Goal: Task Accomplishment & Management: Manage account settings

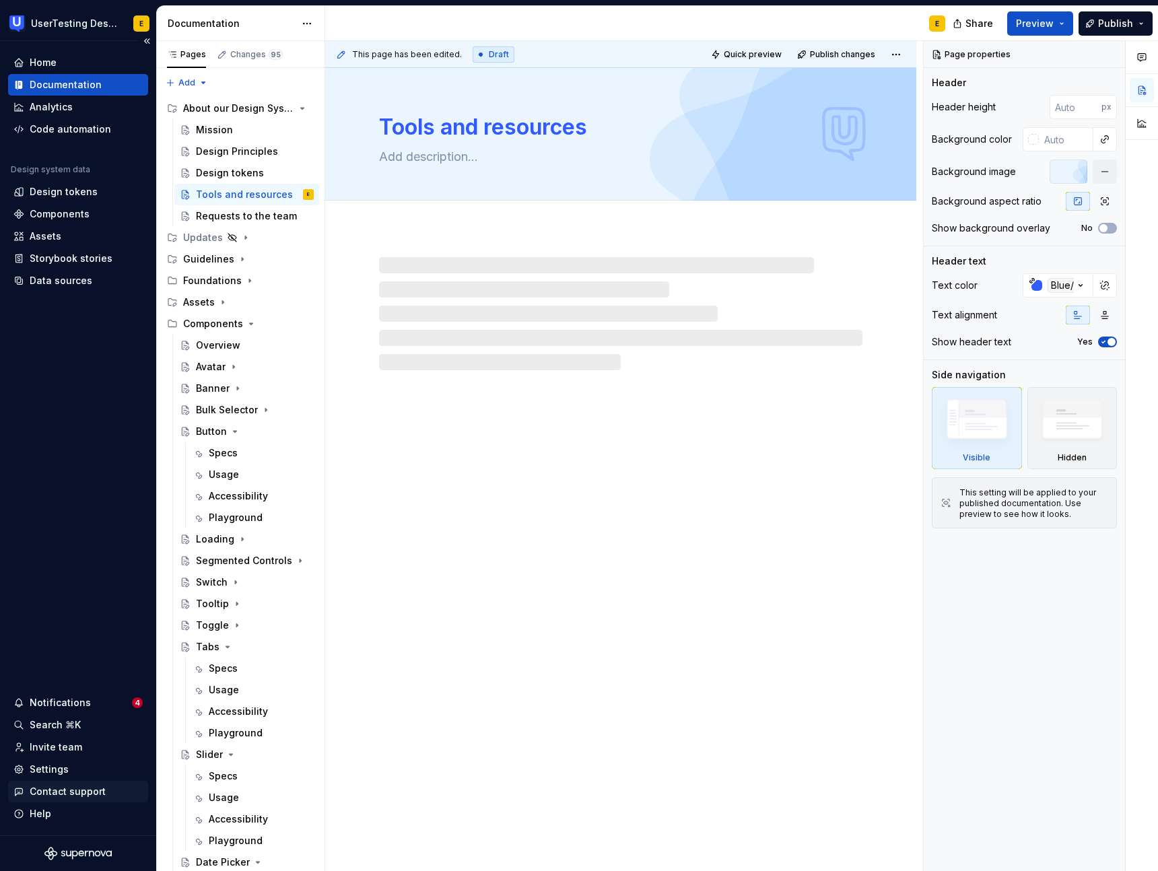
type textarea "*"
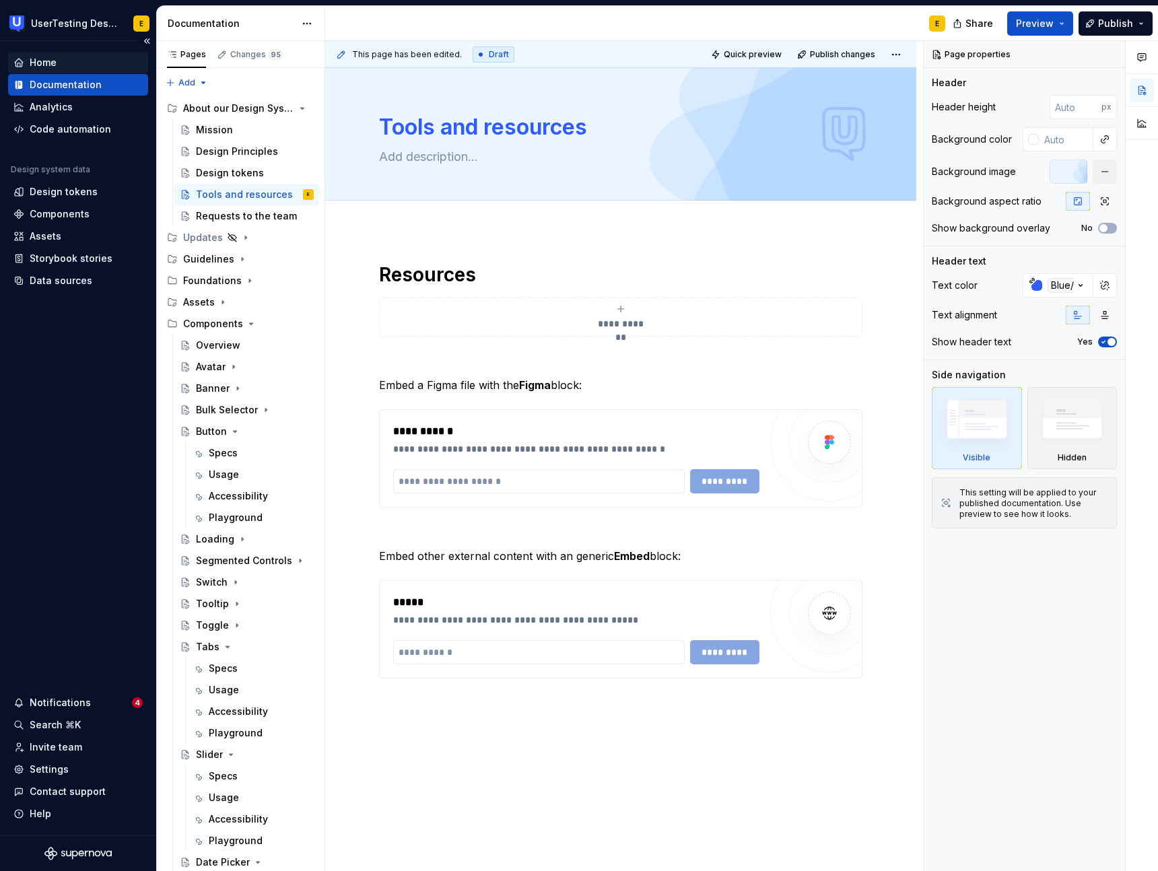
click at [43, 59] on div "Home" at bounding box center [43, 62] width 27 height 13
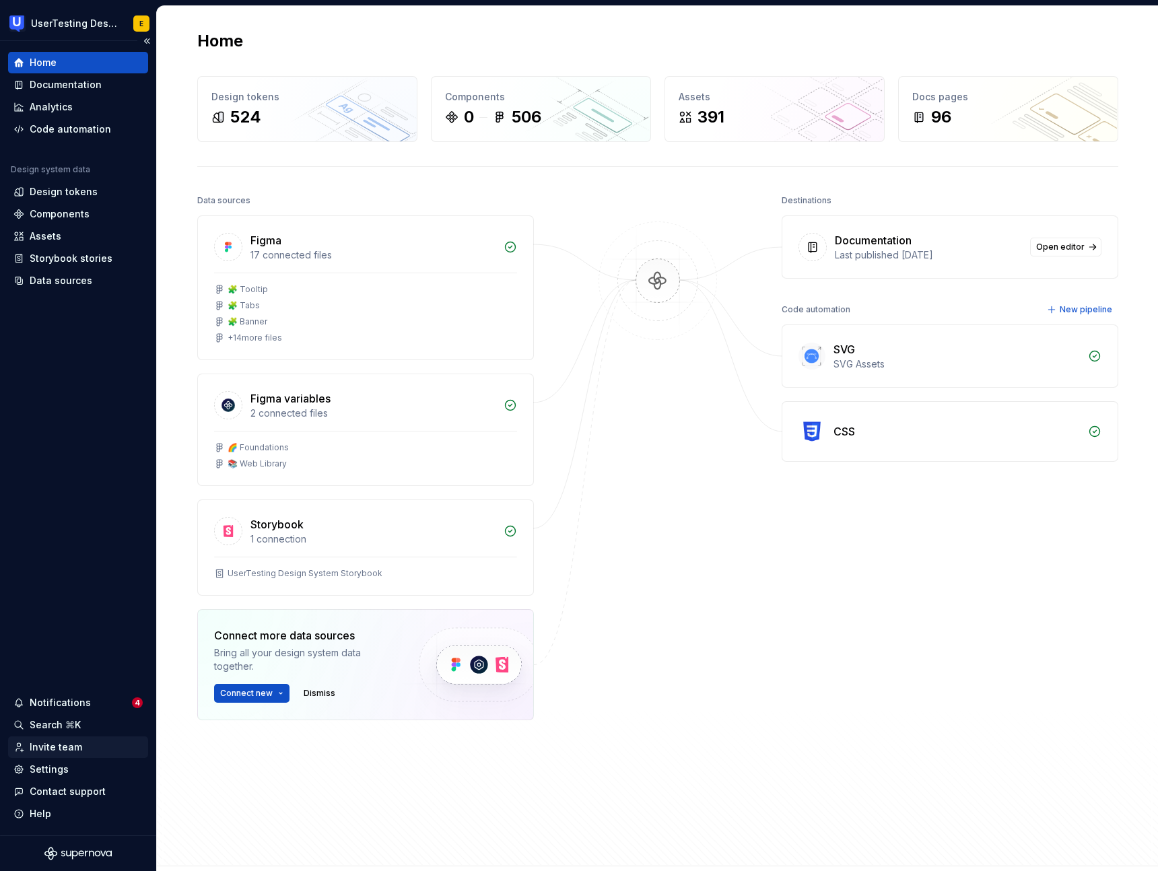
click at [69, 744] on div "Invite team" at bounding box center [56, 747] width 53 height 13
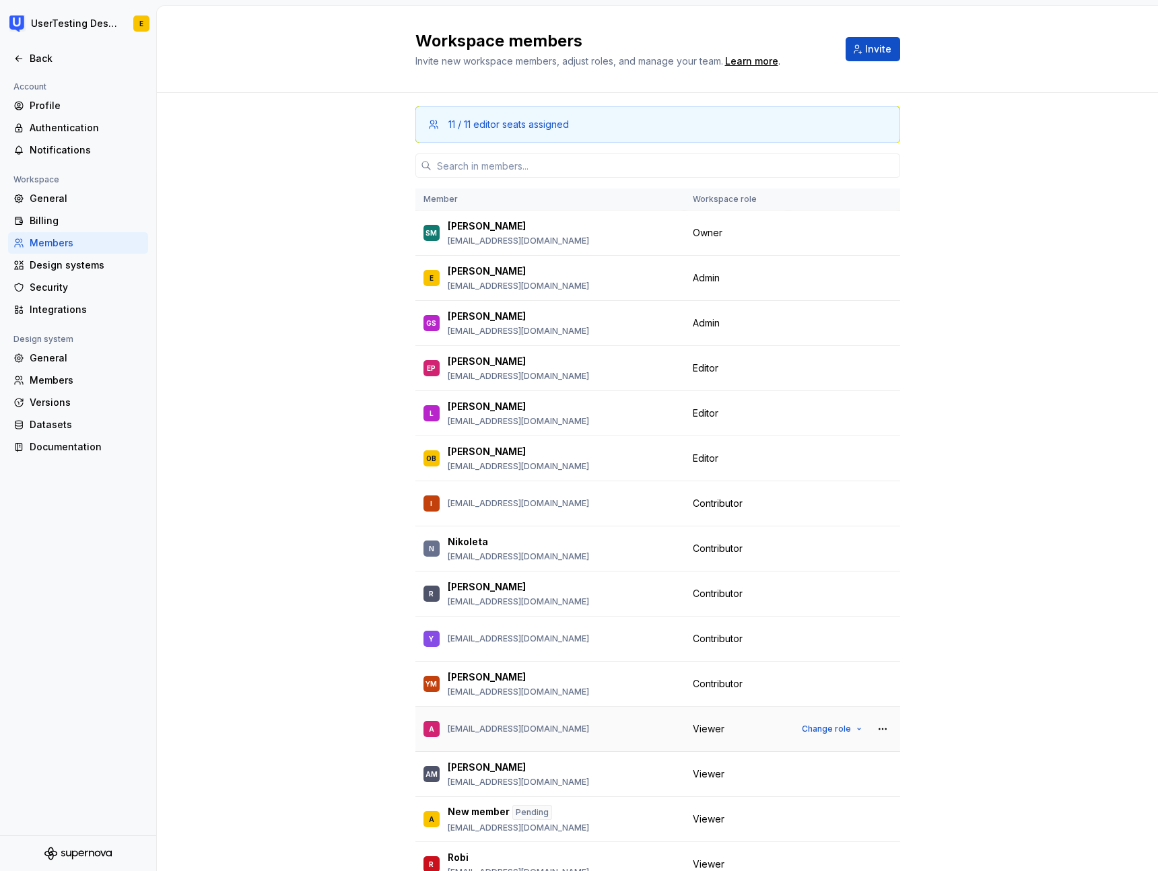
scroll to position [67, 0]
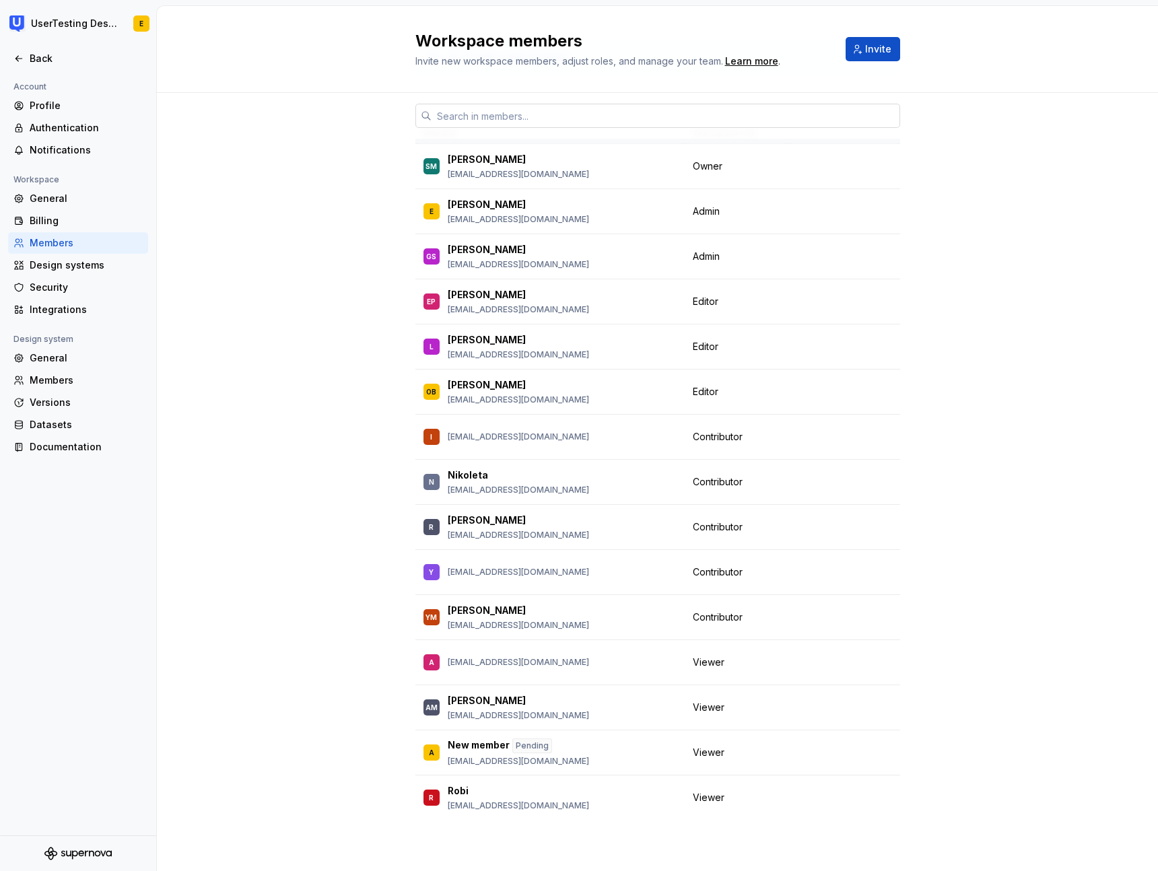
click at [492, 116] on input "text" at bounding box center [666, 116] width 469 height 24
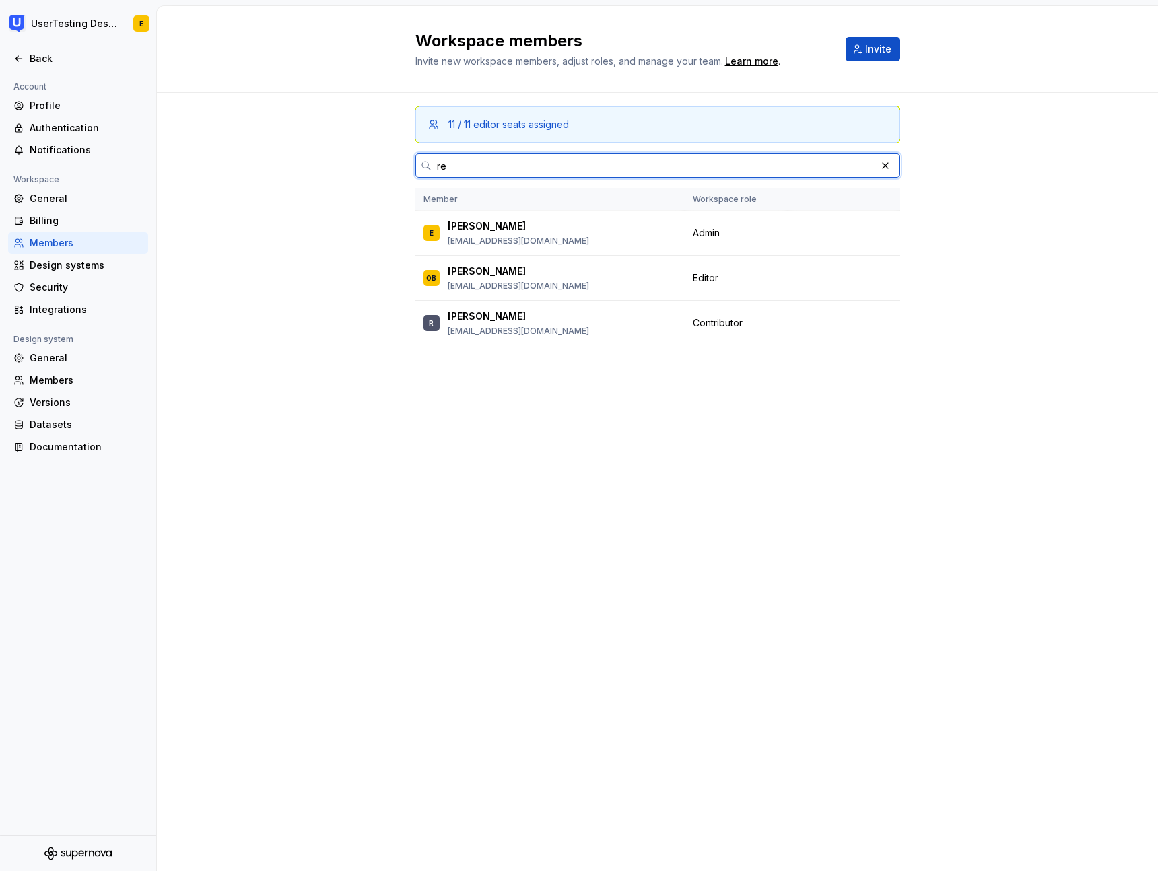
scroll to position [0, 0]
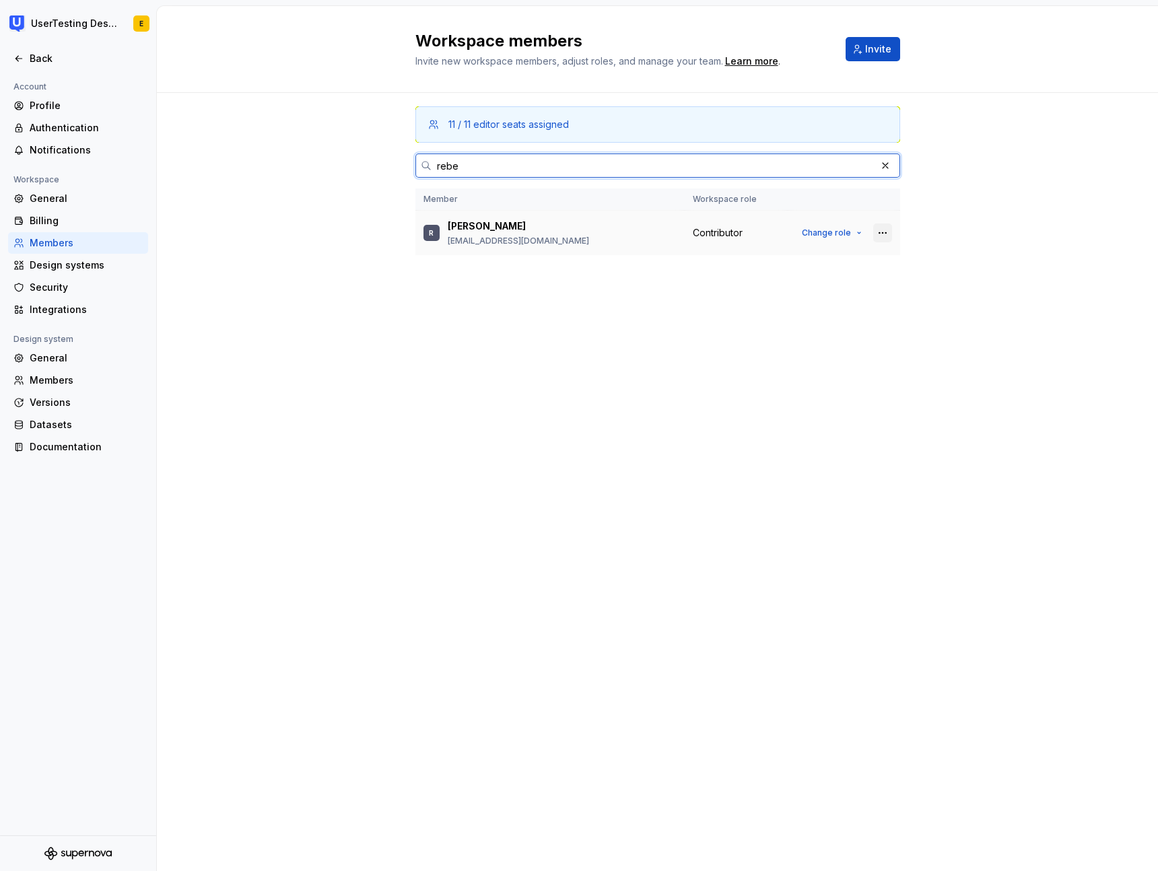
type input "rebe"
click at [887, 236] on button "button" at bounding box center [882, 233] width 19 height 19
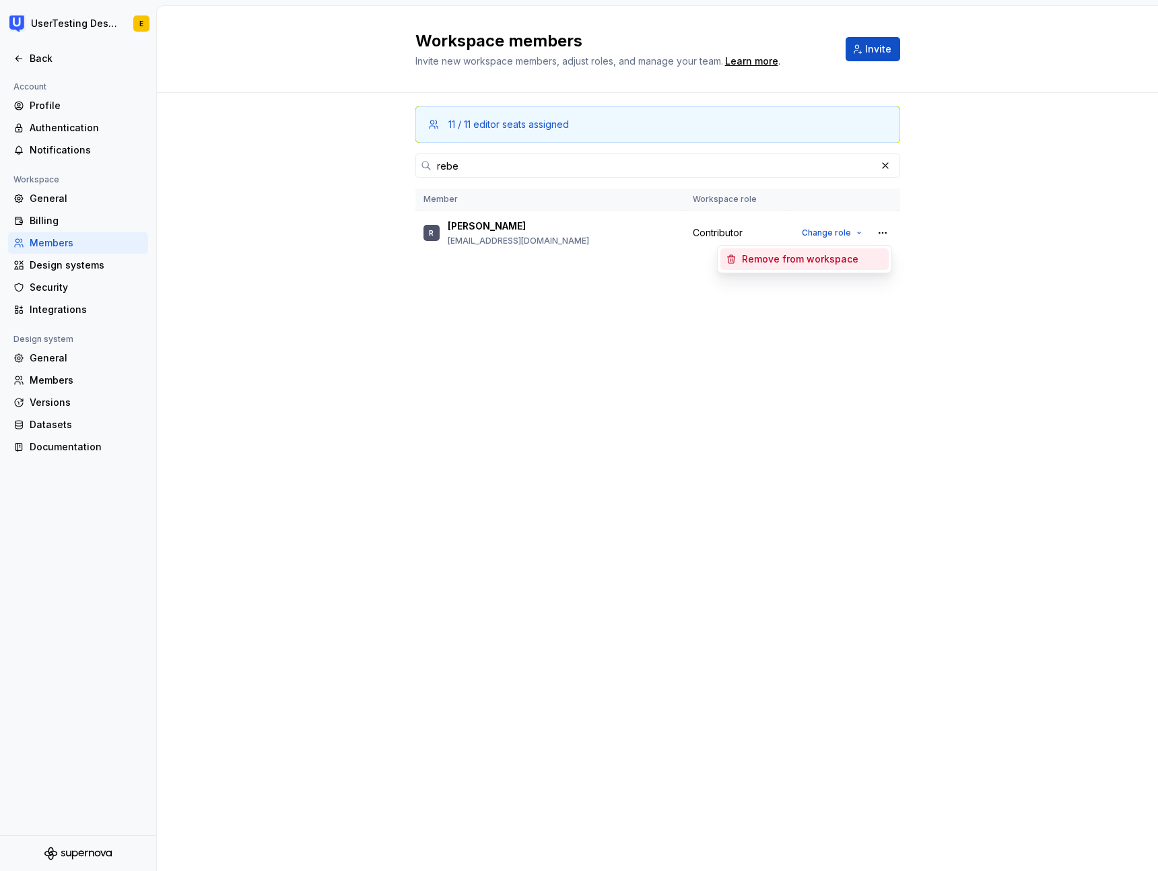
click at [846, 257] on div "Remove from workspace" at bounding box center [800, 259] width 116 height 13
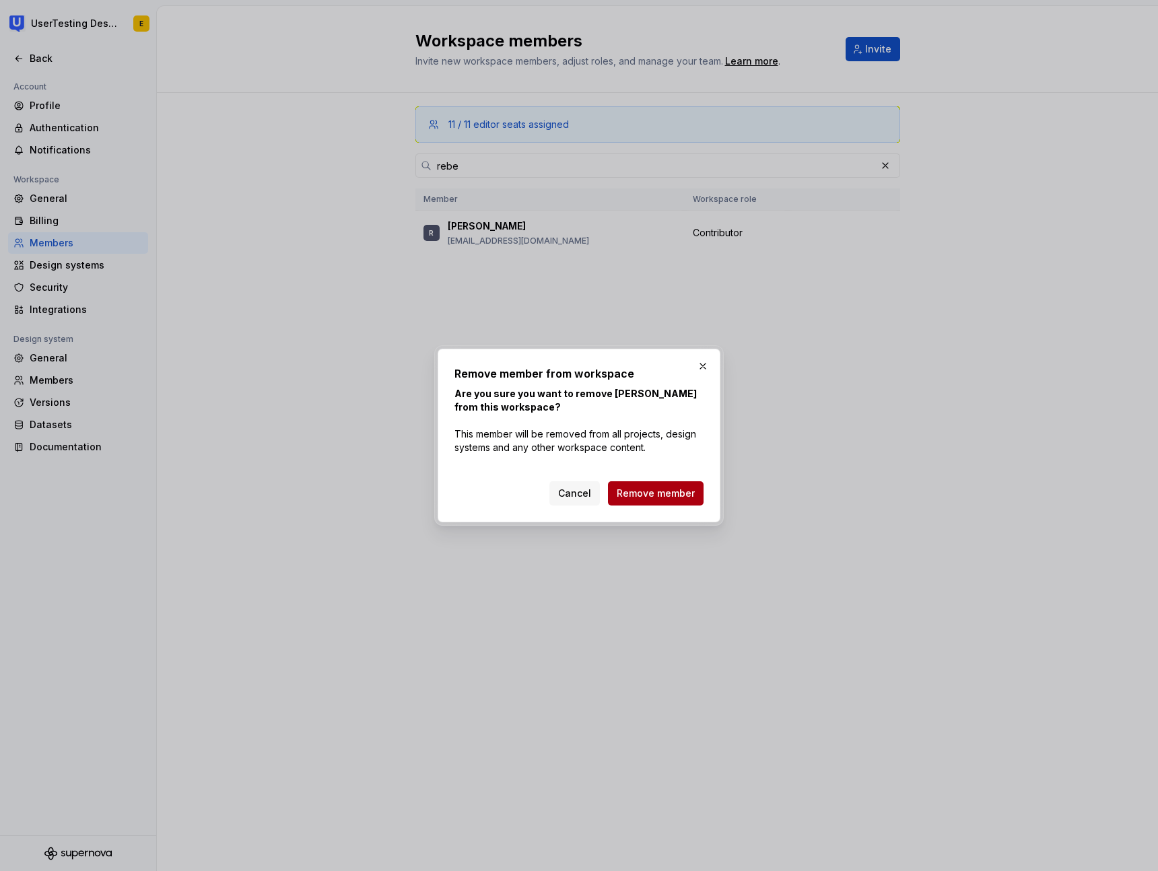
click at [690, 492] on span "Remove member" at bounding box center [656, 493] width 78 height 13
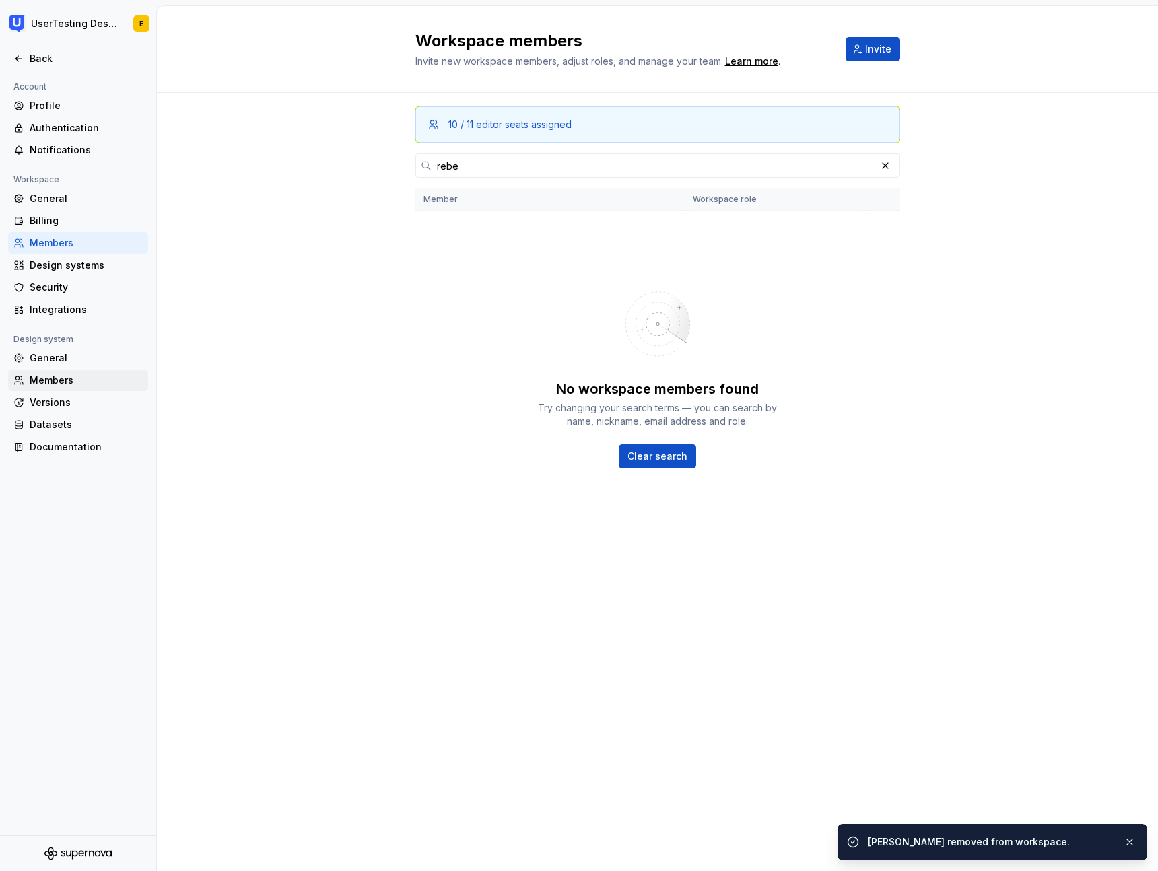
click at [62, 384] on div "Members" at bounding box center [86, 380] width 113 height 13
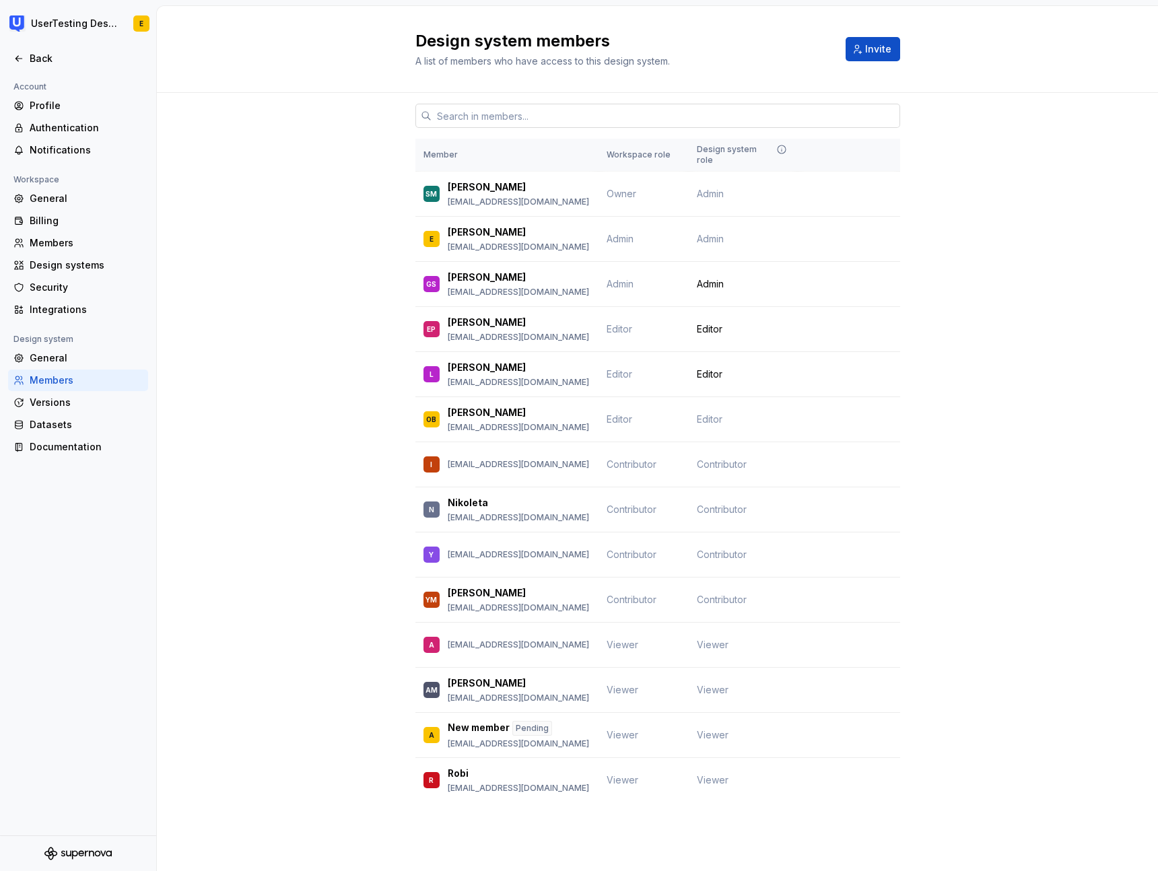
click at [496, 114] on input "text" at bounding box center [666, 116] width 469 height 24
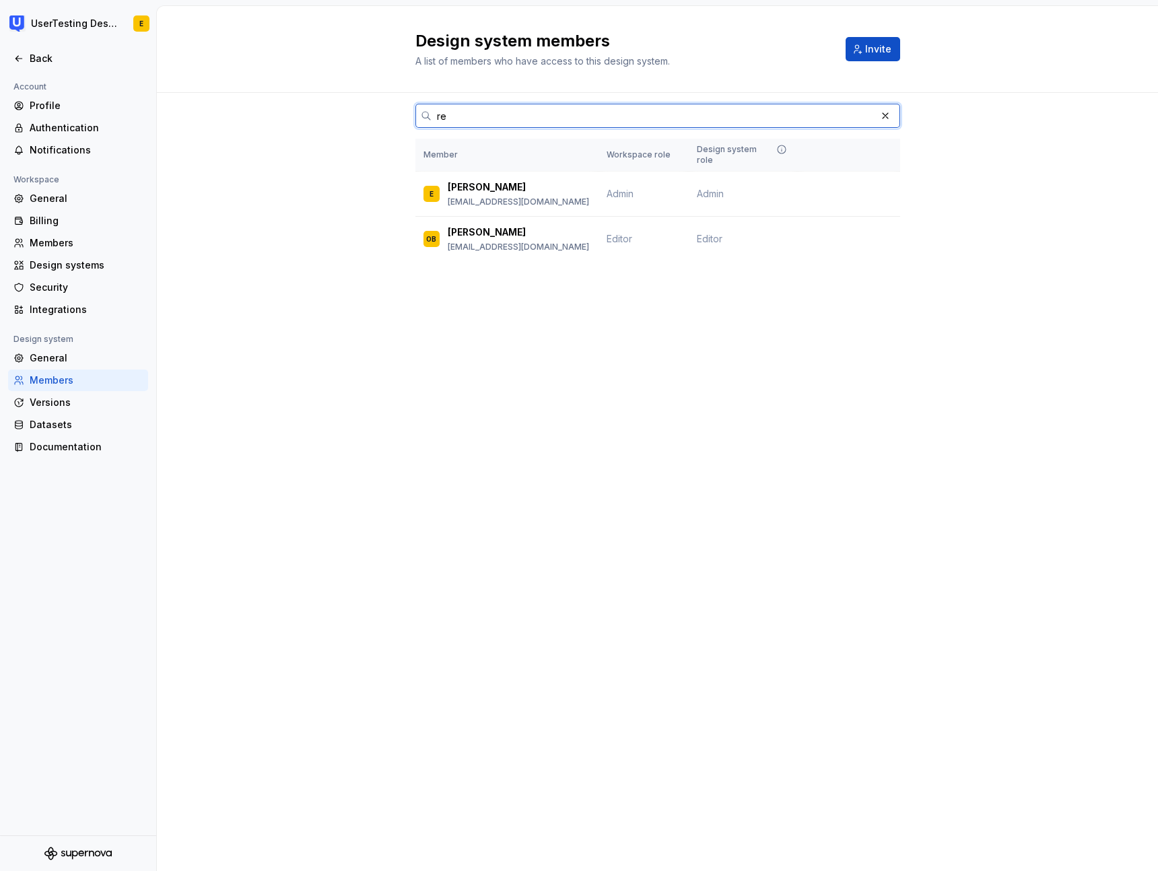
type input "r"
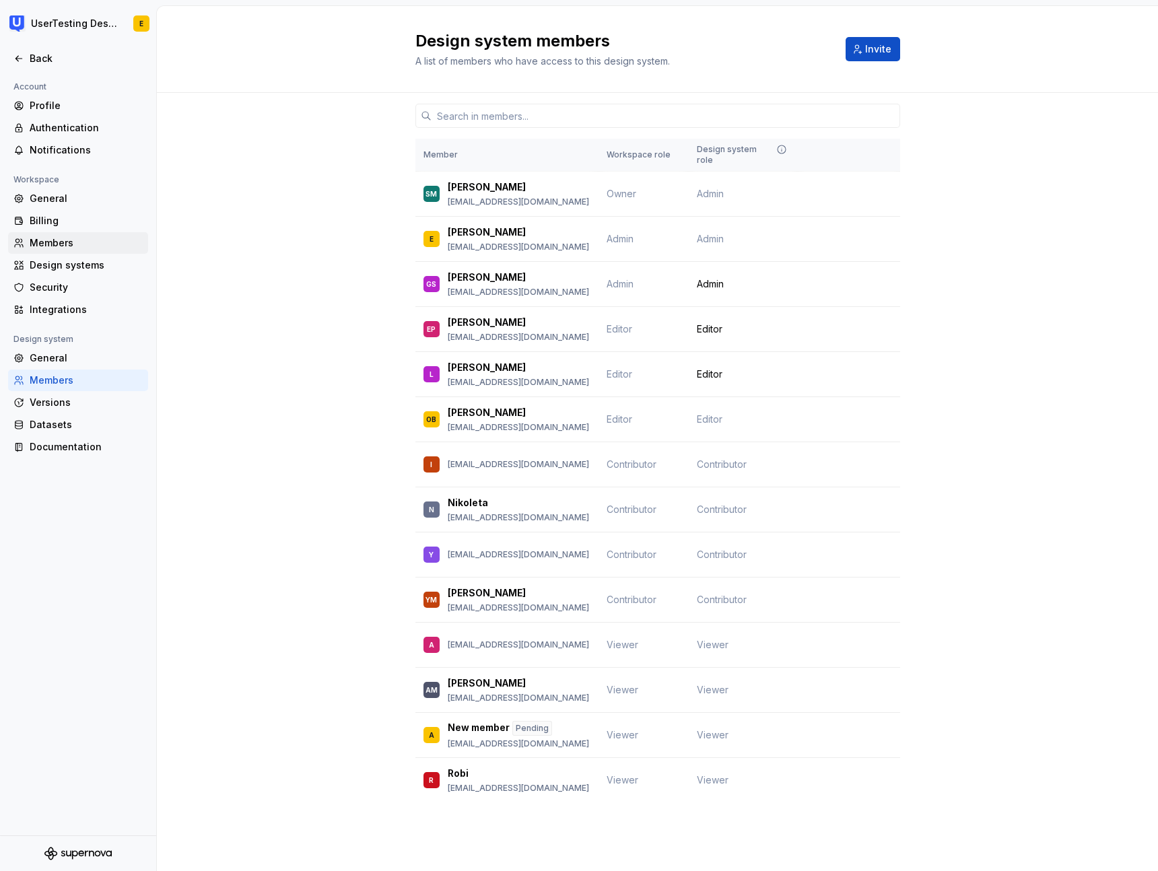
click at [57, 243] on div "Members" at bounding box center [86, 242] width 113 height 13
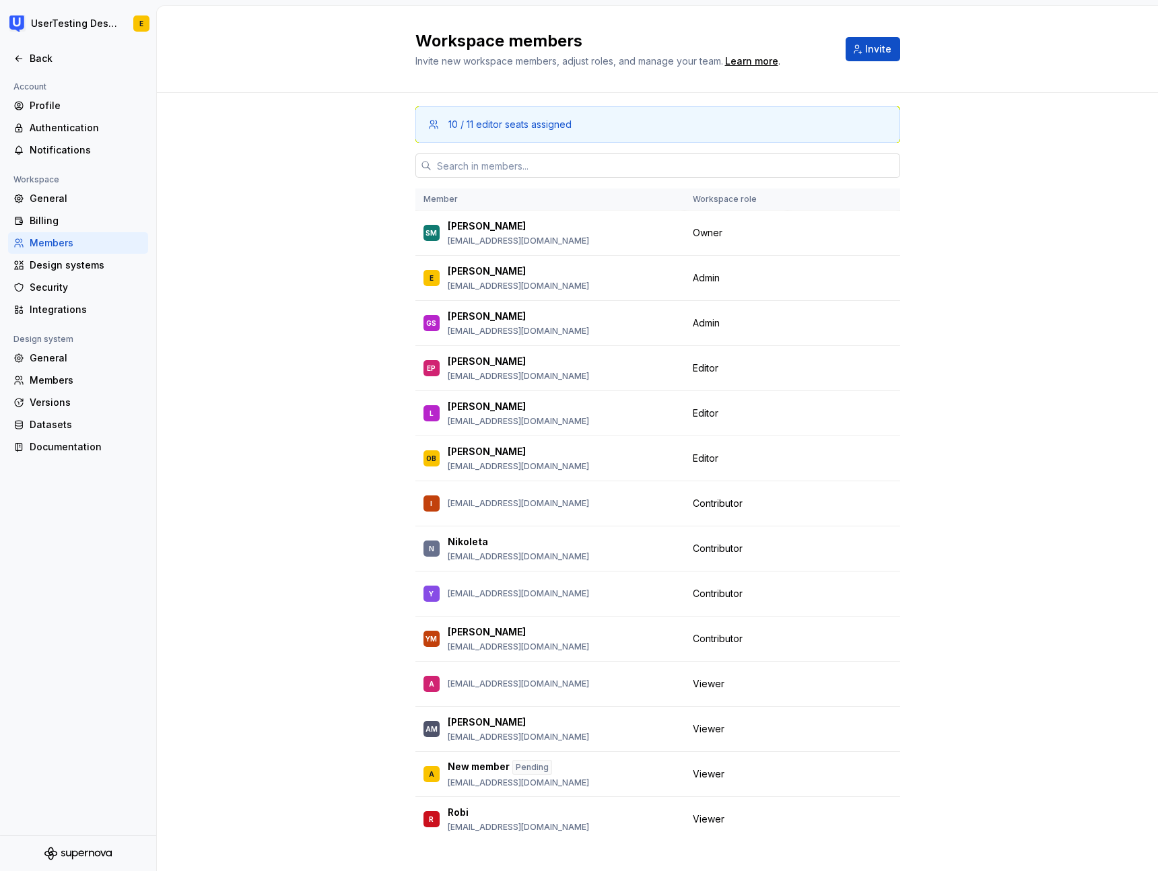
click at [471, 170] on input "text" at bounding box center [666, 166] width 469 height 24
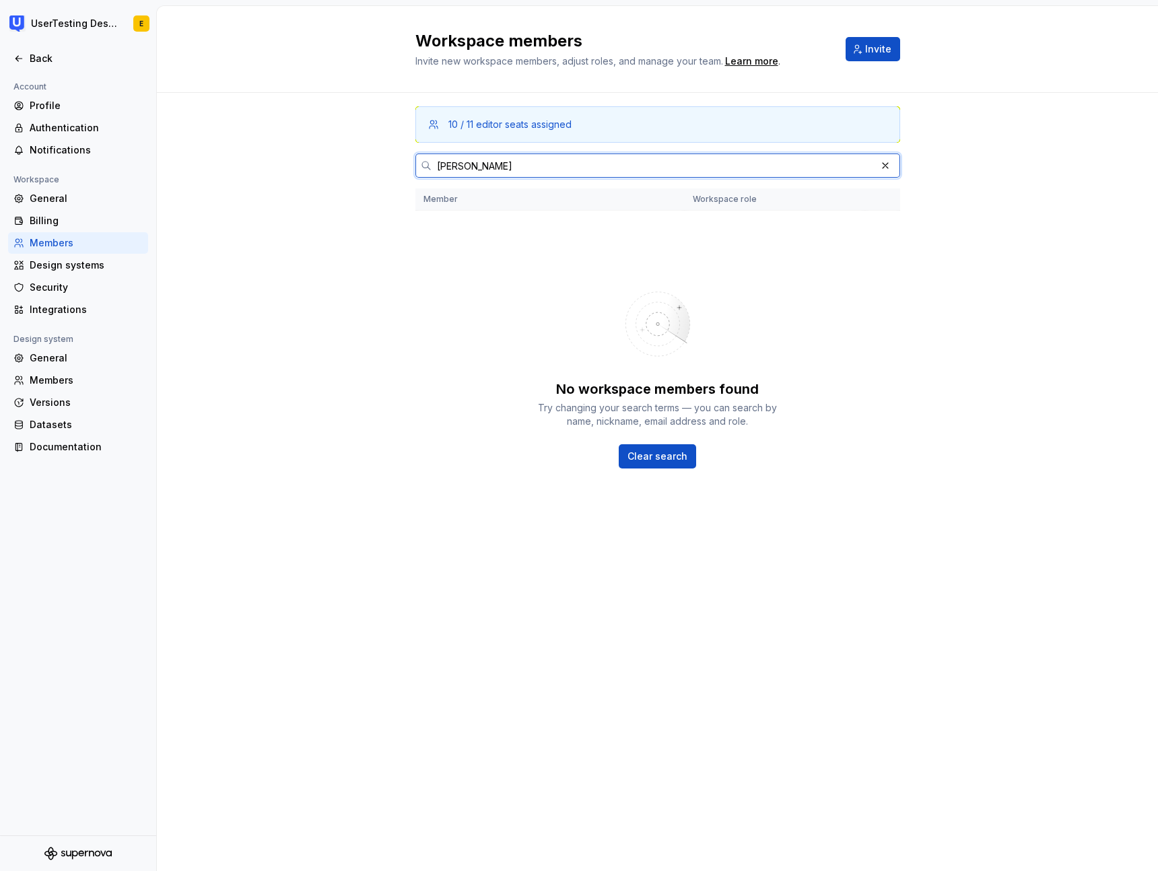
drag, startPoint x: 459, startPoint y: 172, endPoint x: 385, endPoint y: 171, distance: 74.1
click at [385, 171] on div "10 / 11 editor seats assigned [PERSON_NAME] Member Workspace role No workspace …" at bounding box center [657, 339] width 1001 height 492
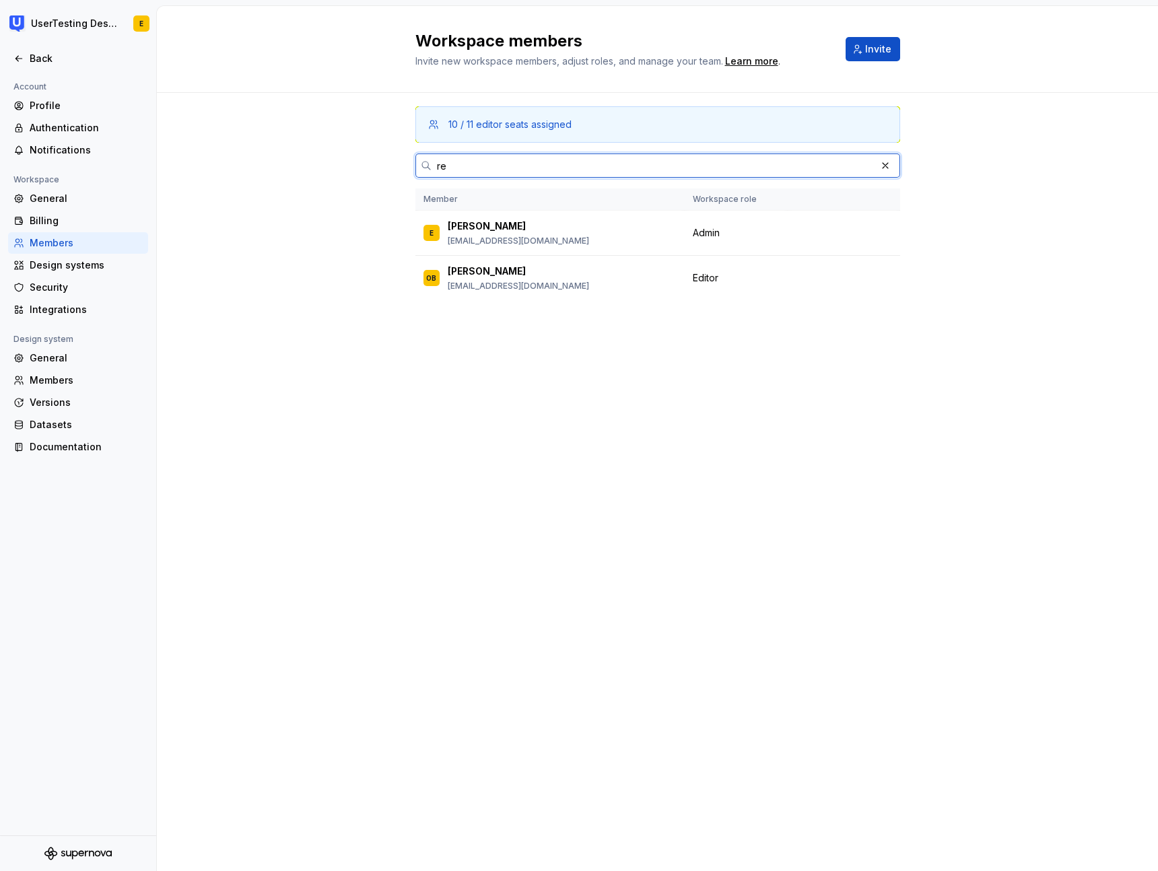
type input "r"
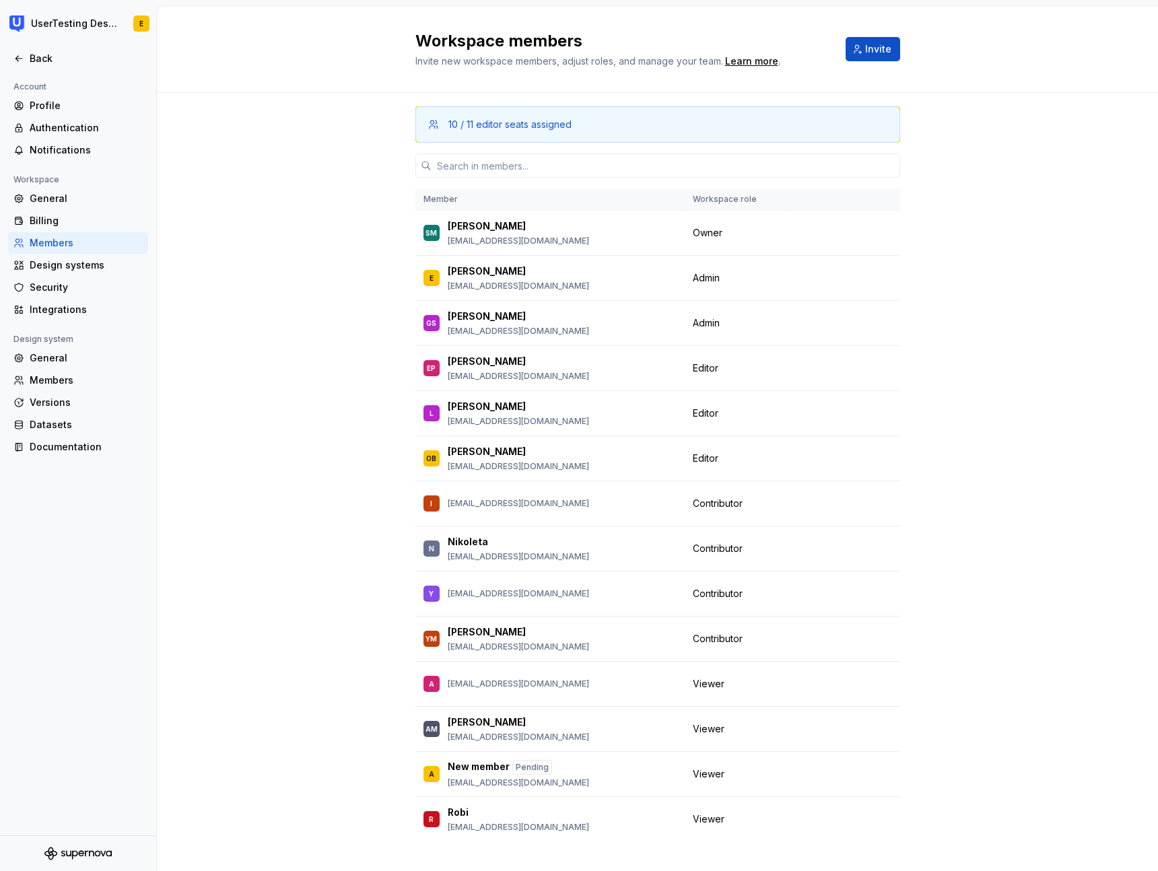
click at [1061, 245] on div "10 / 11 editor seats assigned Member Workspace role SM [PERSON_NAME] [EMAIL_ADD…" at bounding box center [657, 493] width 1001 height 800
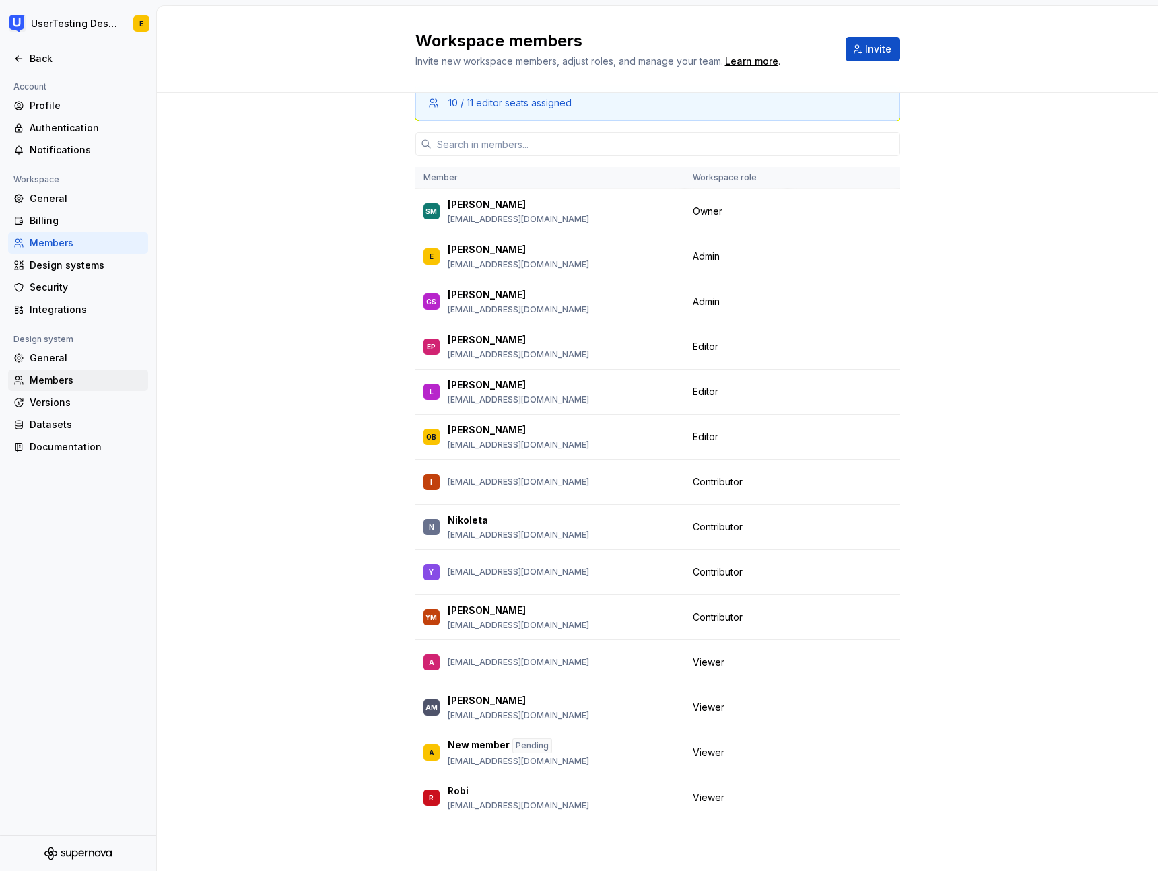
click at [62, 380] on div "Members" at bounding box center [86, 380] width 113 height 13
